Goal: Task Accomplishment & Management: Manage account settings

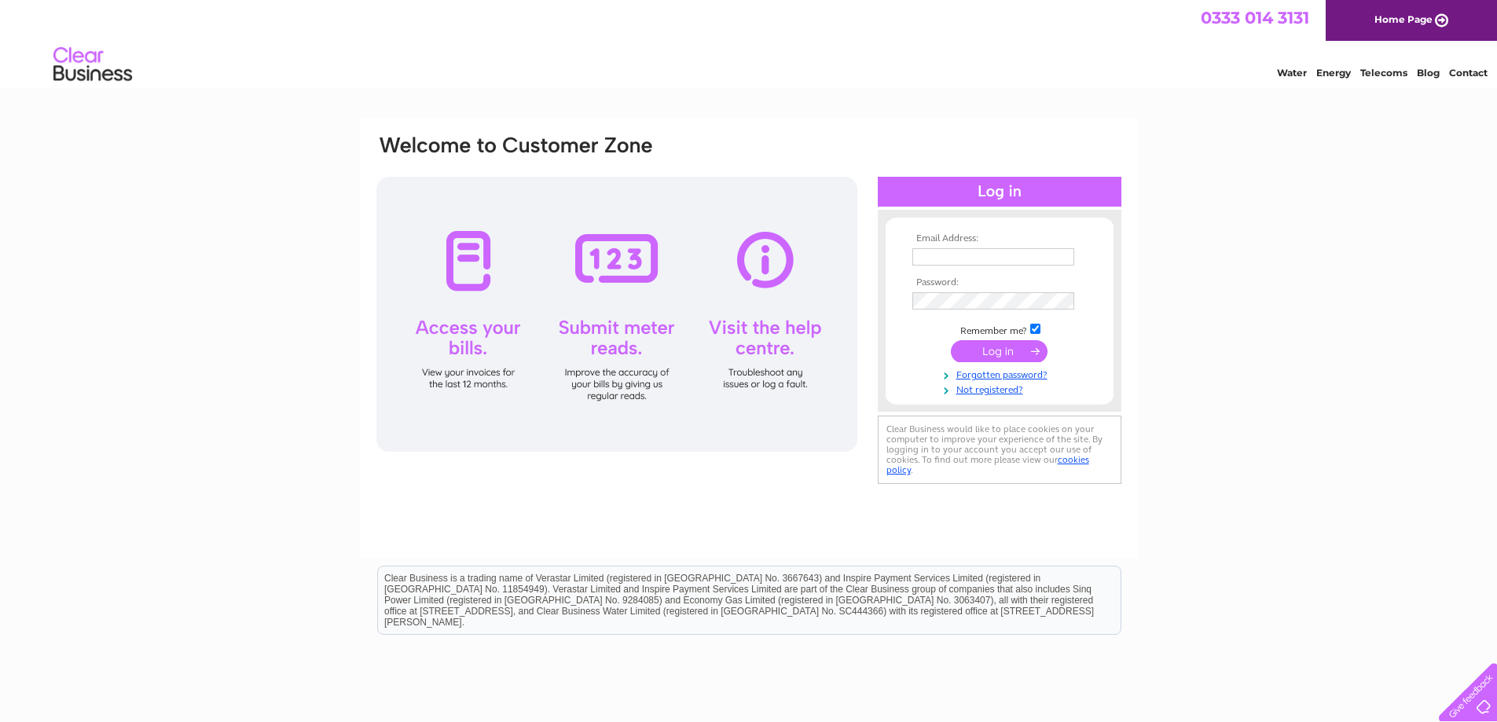
type input "[EMAIL_ADDRESS][DOMAIN_NAME]"
click at [951, 348] on input "submit" at bounding box center [999, 351] width 97 height 22
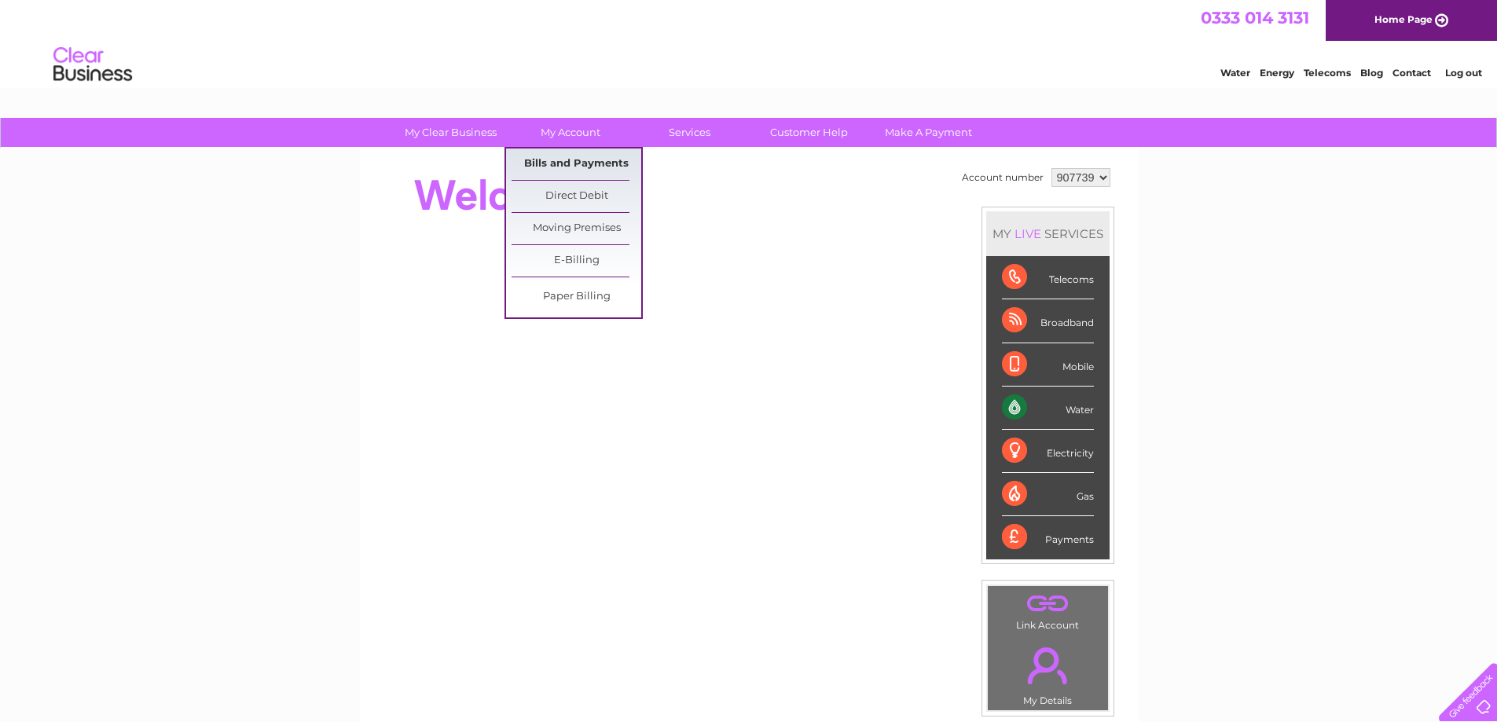
click at [558, 169] on link "Bills and Payments" at bounding box center [576, 163] width 130 height 31
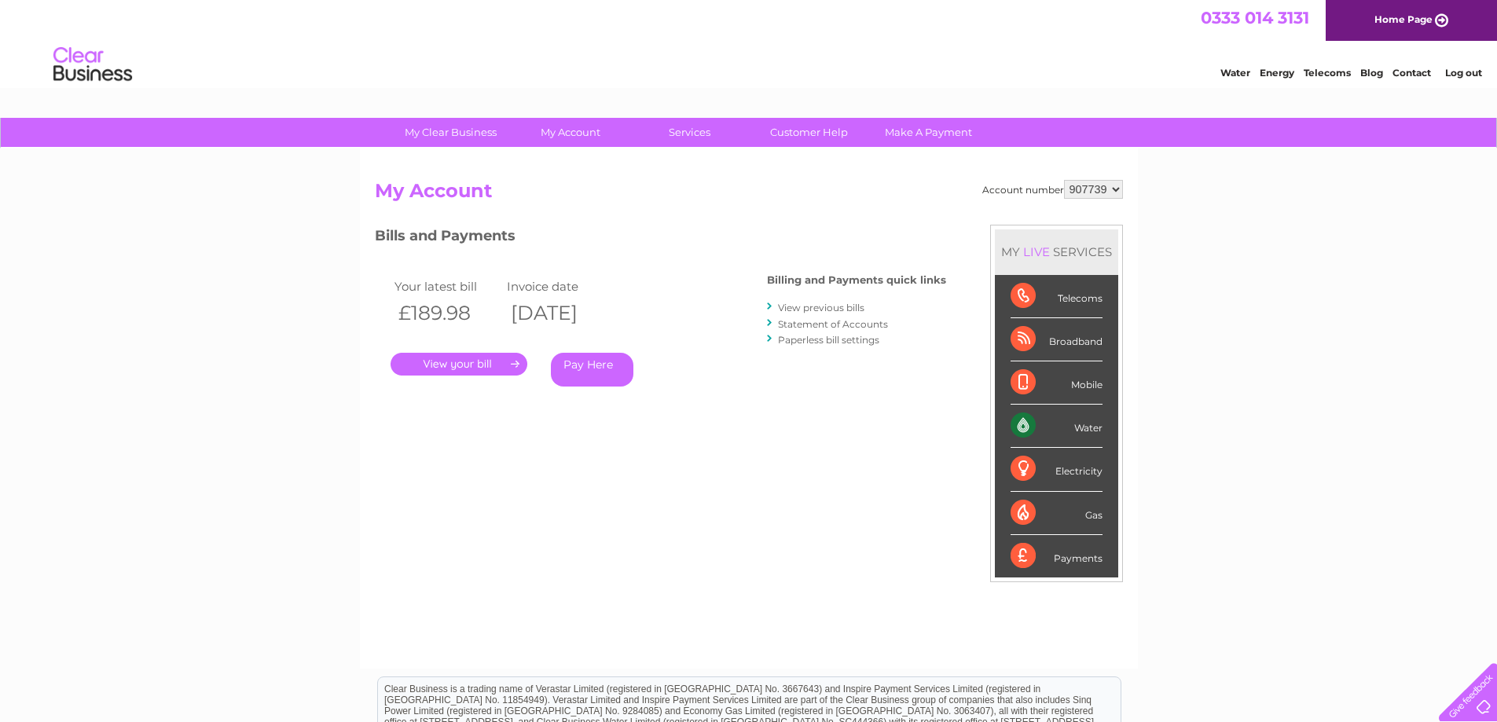
click at [484, 365] on link "." at bounding box center [458, 364] width 137 height 23
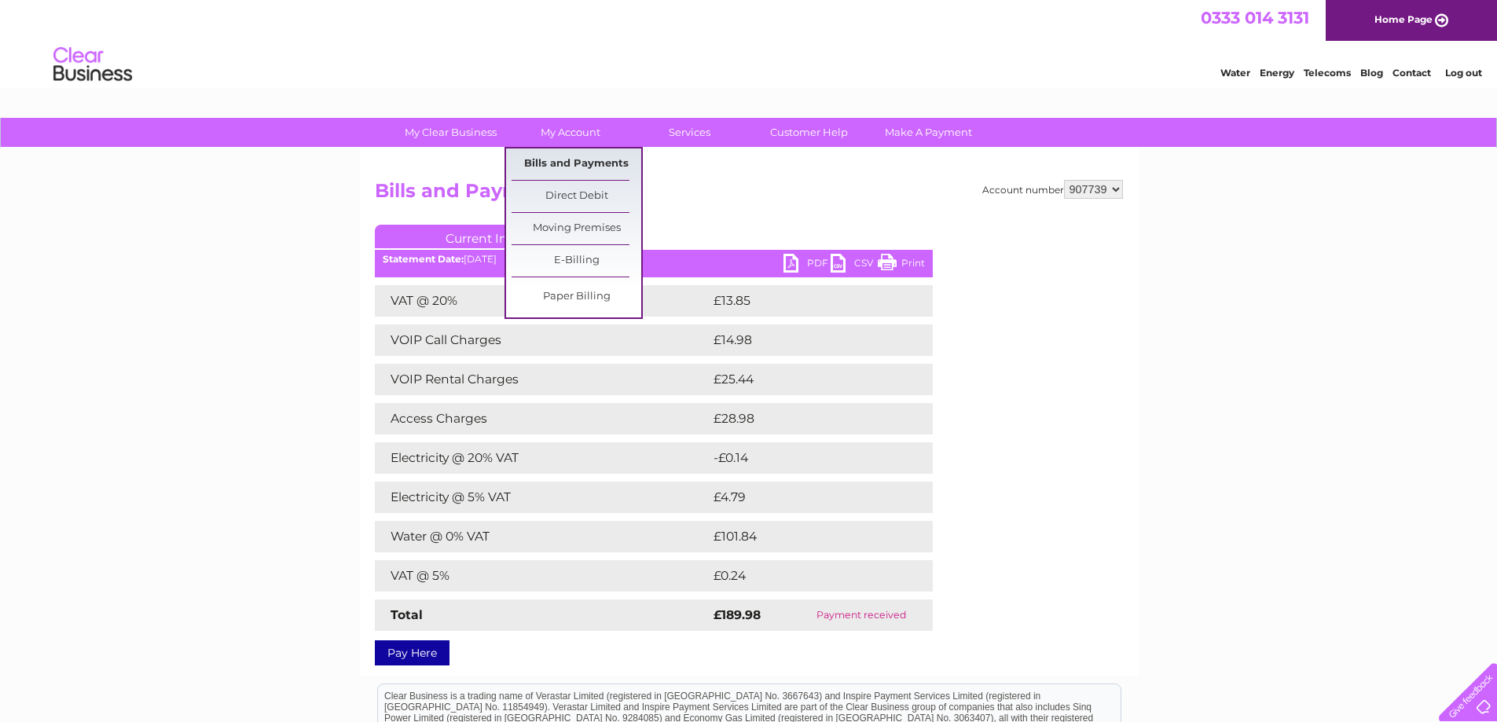
click at [573, 172] on link "Bills and Payments" at bounding box center [576, 163] width 130 height 31
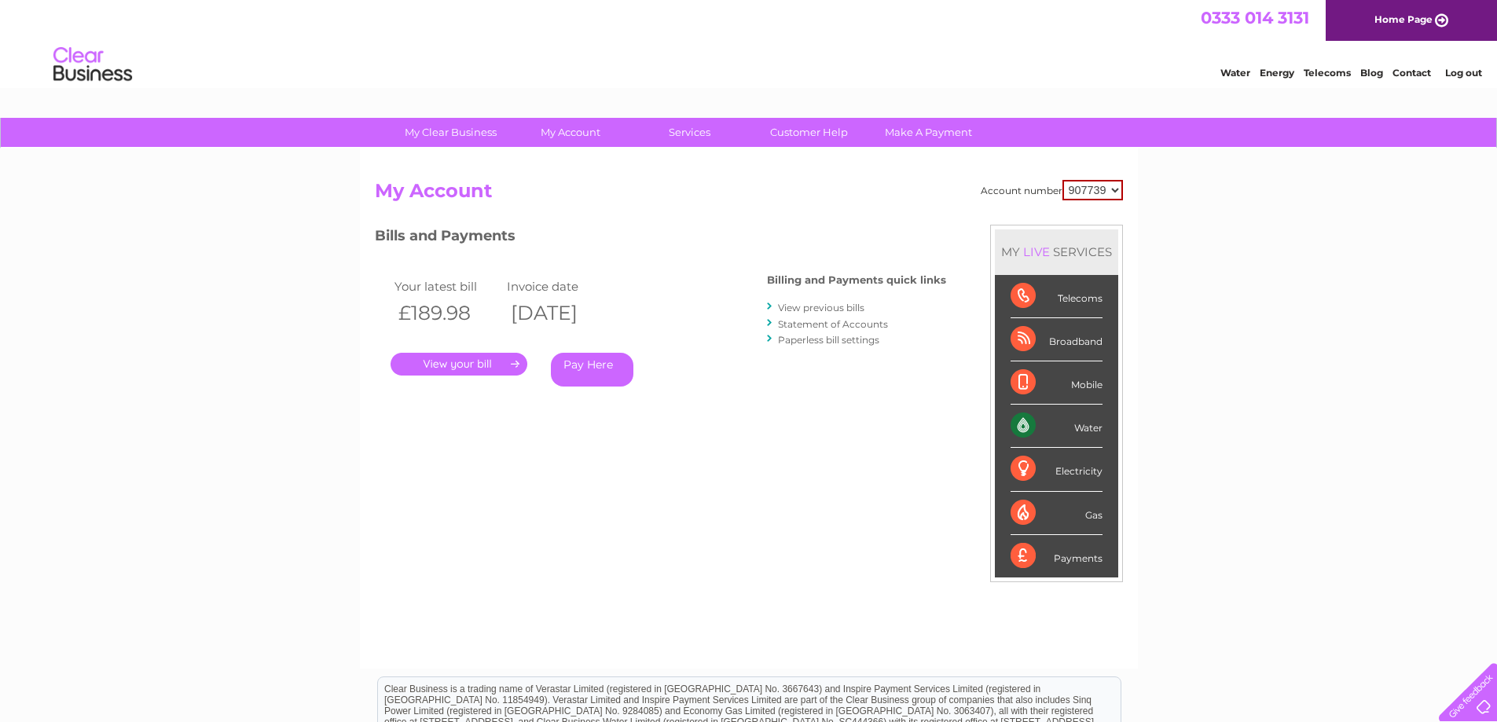
click at [479, 362] on link "." at bounding box center [458, 364] width 137 height 23
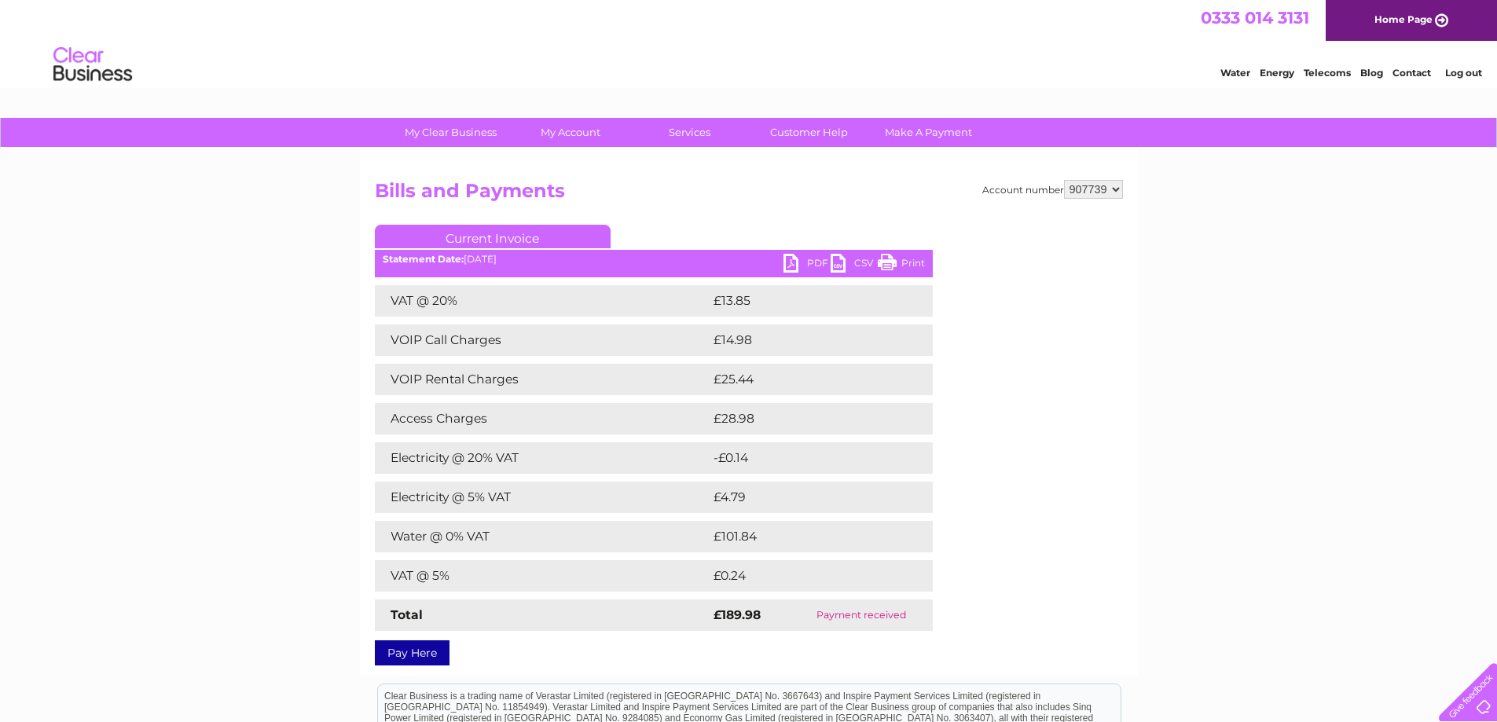
click at [801, 264] on link "PDF" at bounding box center [806, 265] width 47 height 23
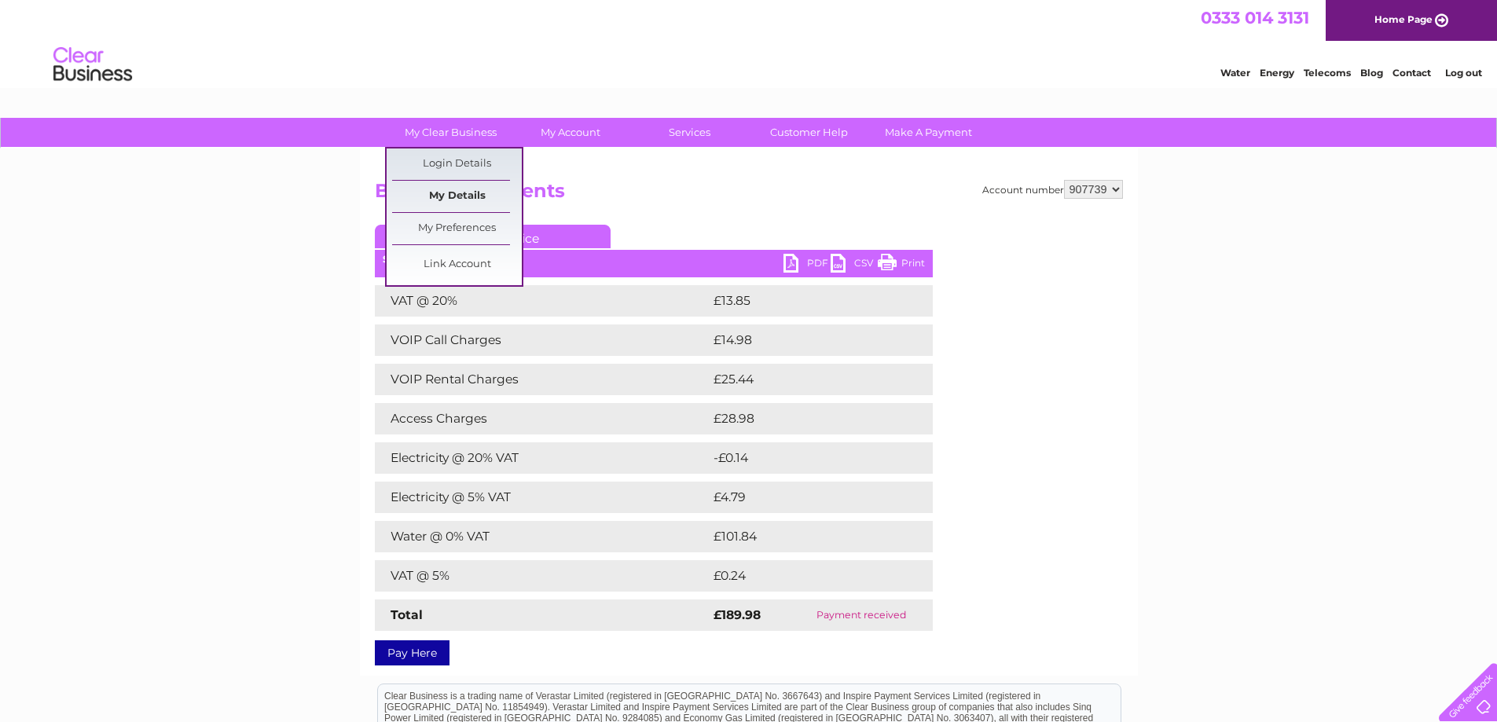
click at [482, 204] on link "My Details" at bounding box center [457, 196] width 130 height 31
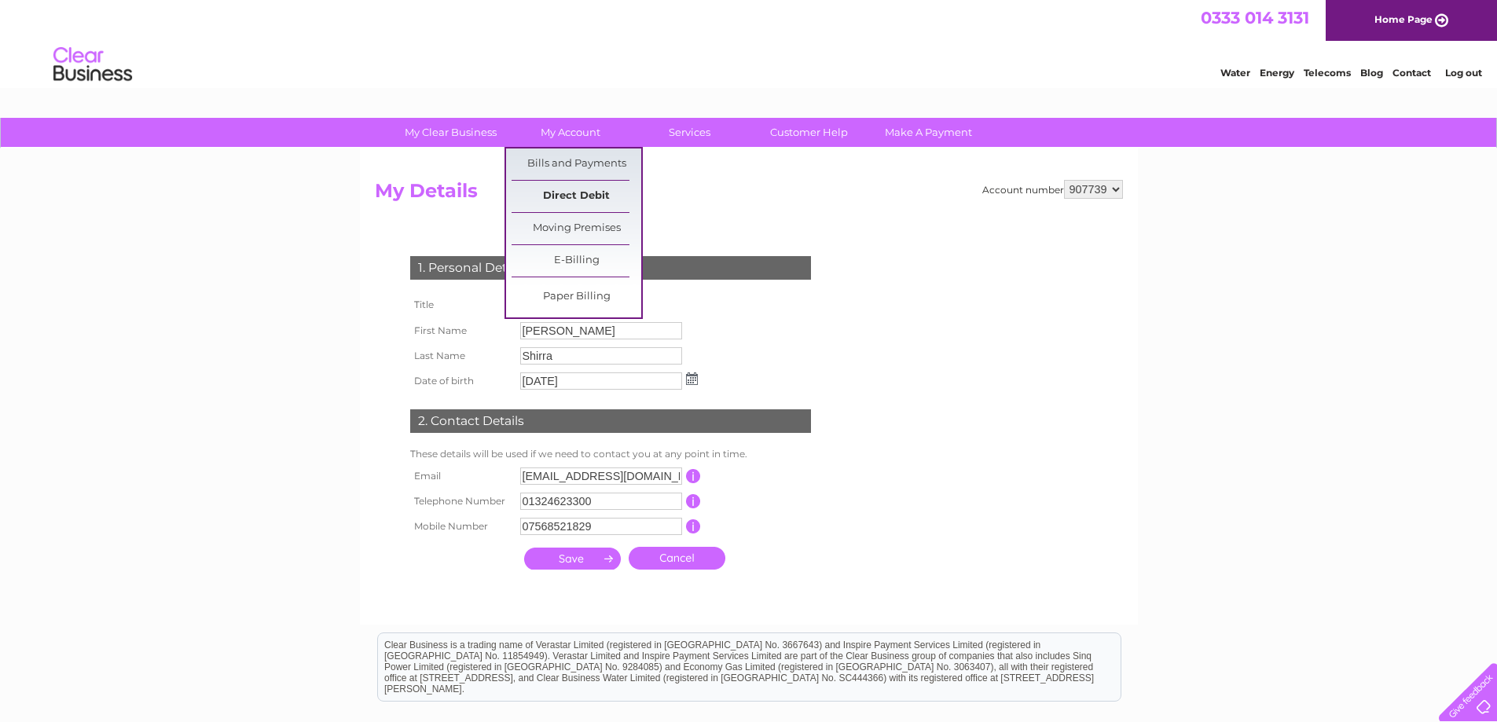
click at [576, 196] on link "Direct Debit" at bounding box center [576, 196] width 130 height 31
